Goal: Navigation & Orientation: Find specific page/section

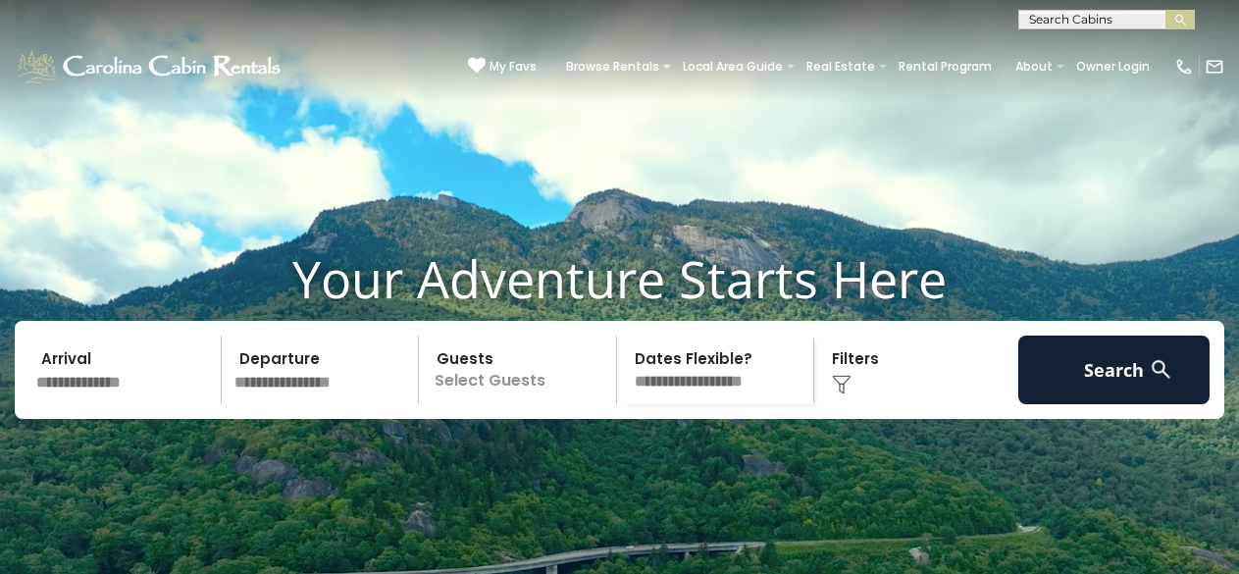
click at [1070, 178] on video at bounding box center [619, 310] width 1239 height 620
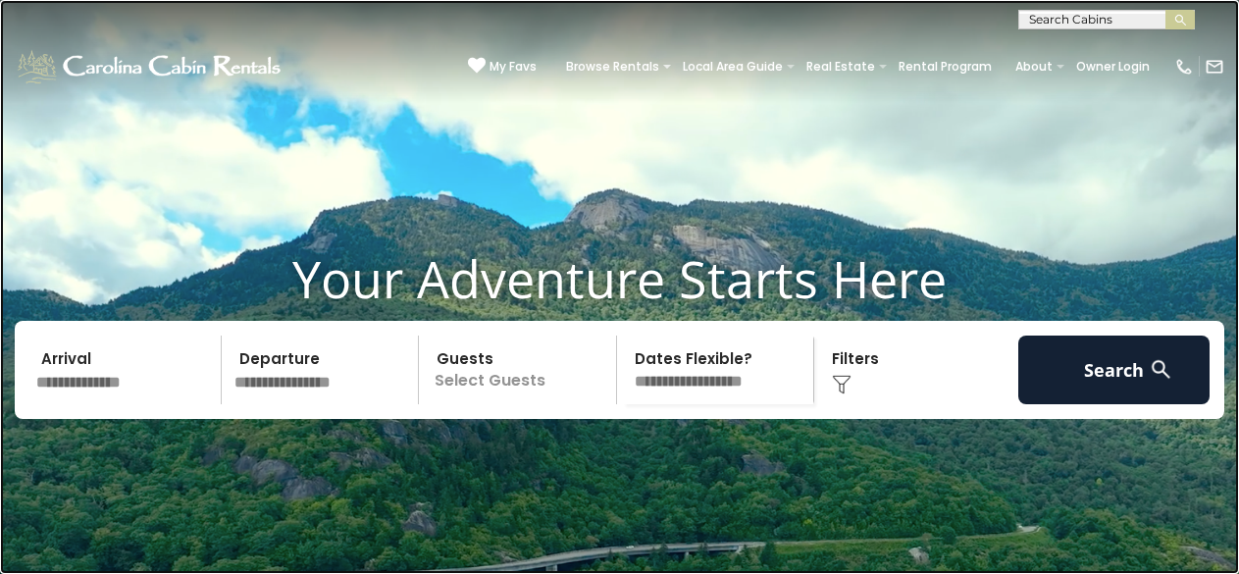
click at [151, 8] on link at bounding box center [619, 287] width 1239 height 574
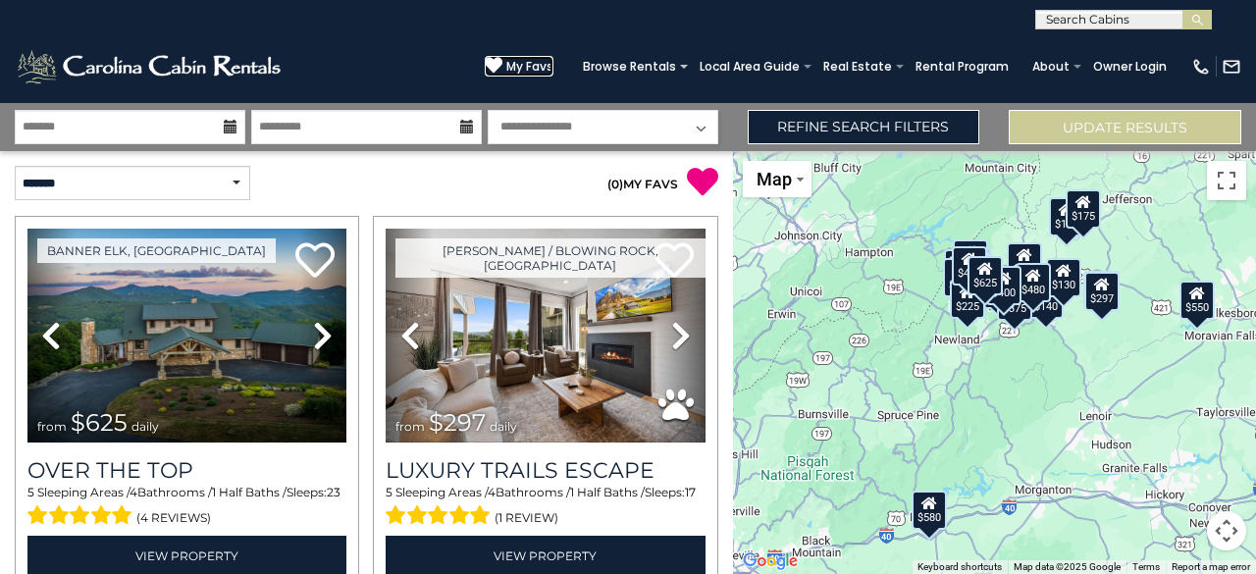
click at [492, 62] on icon at bounding box center [494, 65] width 18 height 18
